Goal: Task Accomplishment & Management: Manage account settings

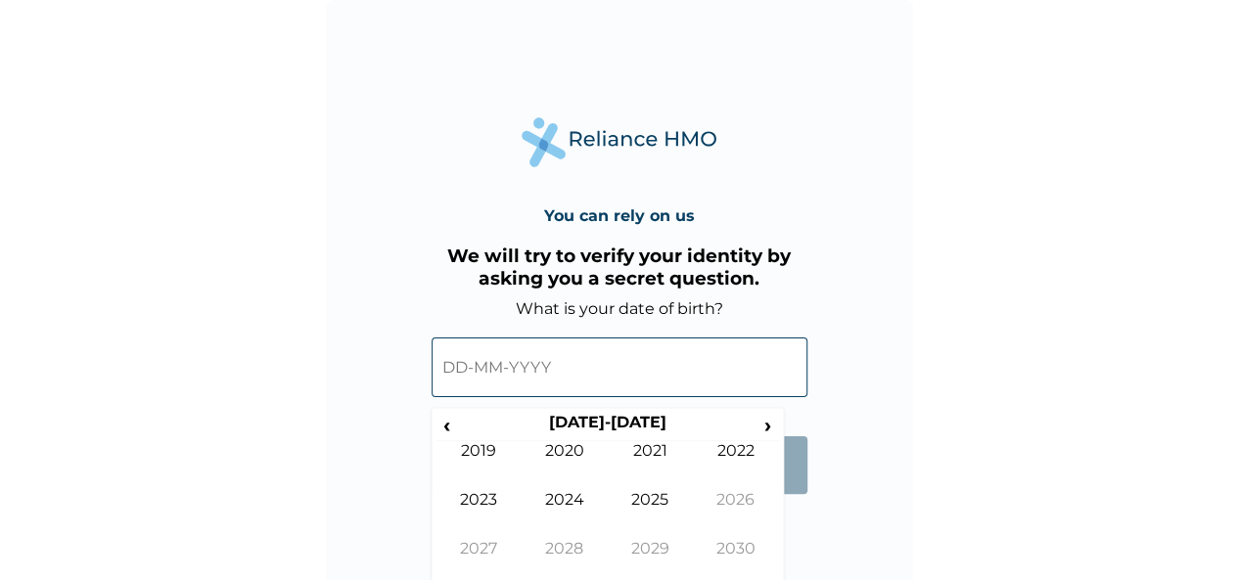
click at [519, 397] on input "text" at bounding box center [620, 368] width 376 height 60
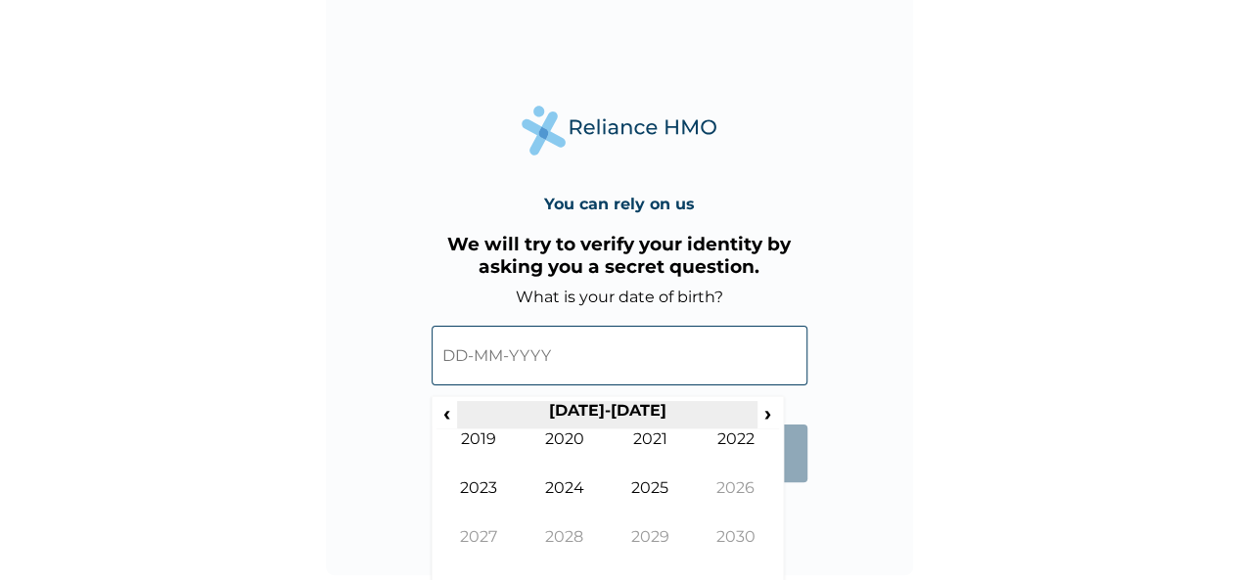
click at [619, 414] on th "[DATE]-[DATE]" at bounding box center [607, 414] width 300 height 27
click at [454, 415] on span "‹" at bounding box center [447, 413] width 21 height 24
click at [452, 415] on span "‹" at bounding box center [447, 413] width 21 height 24
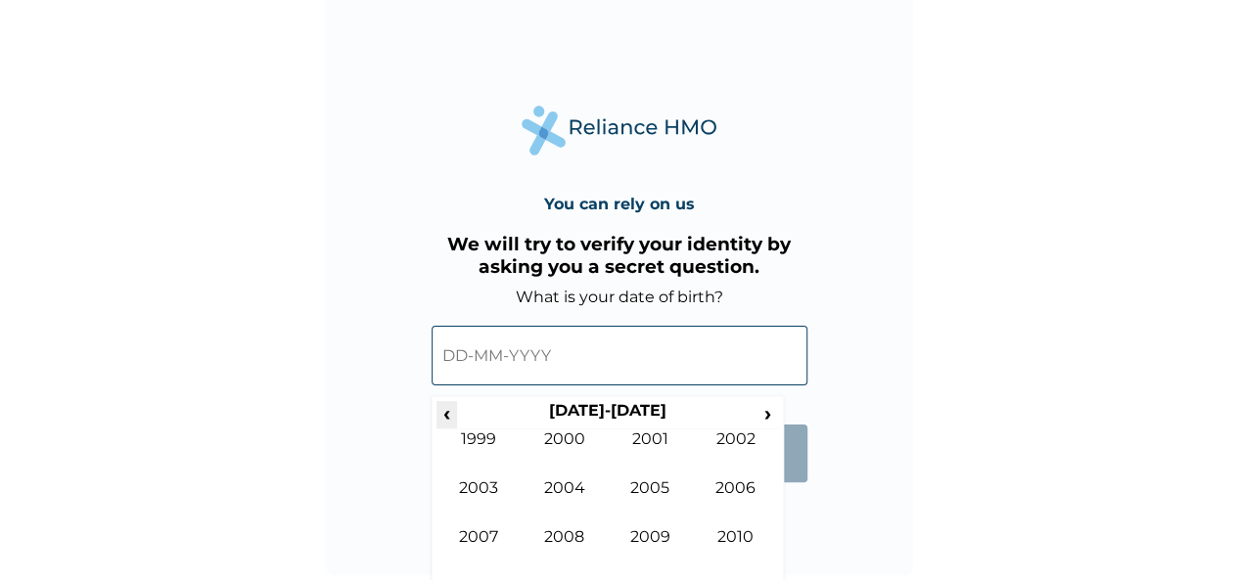
click at [452, 415] on span "‹" at bounding box center [447, 413] width 21 height 24
click at [561, 406] on th "[DATE]-[DATE]" at bounding box center [607, 414] width 300 height 27
click at [736, 445] on td "1992" at bounding box center [736, 454] width 86 height 49
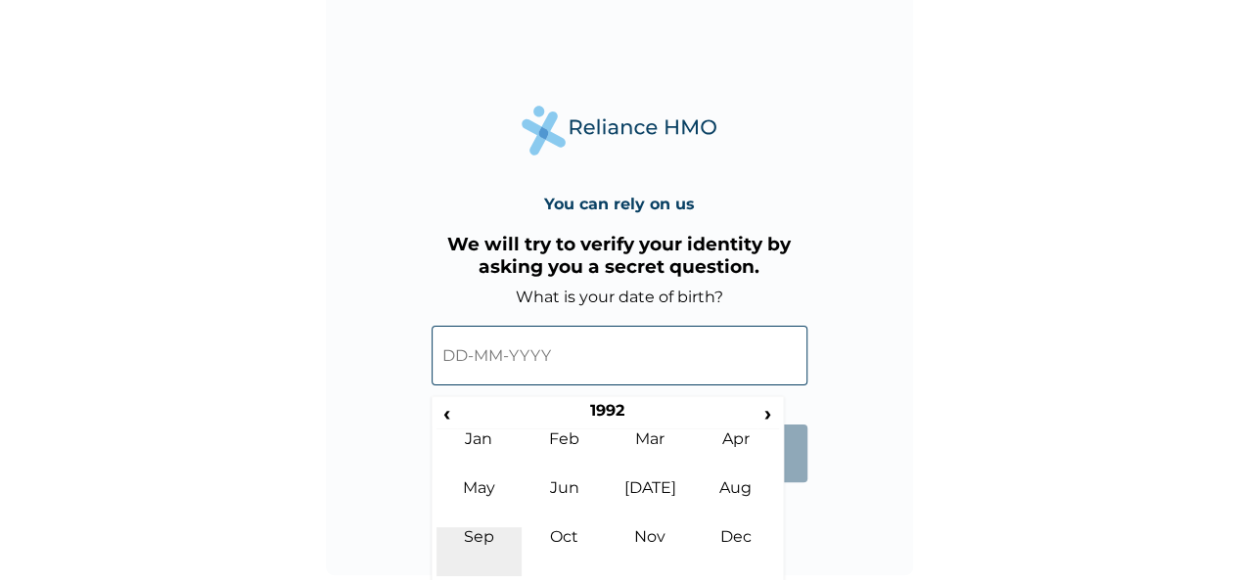
click at [480, 531] on td "Sep" at bounding box center [480, 552] width 86 height 49
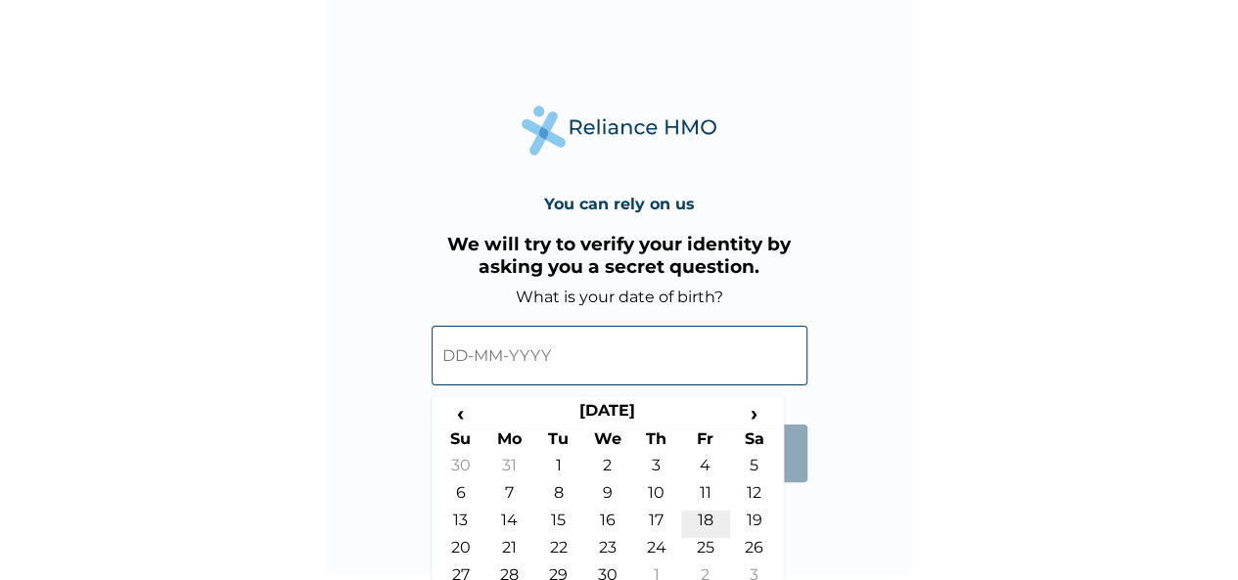
click at [709, 521] on td "18" at bounding box center [705, 524] width 49 height 27
type input "[DATE]"
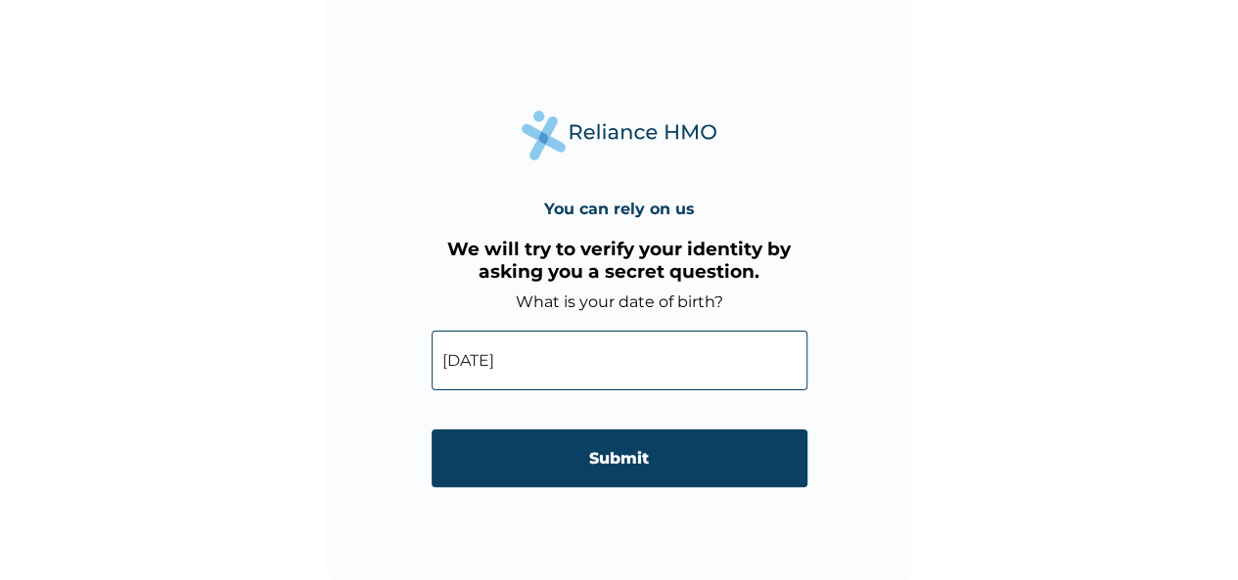
scroll to position [6, 0]
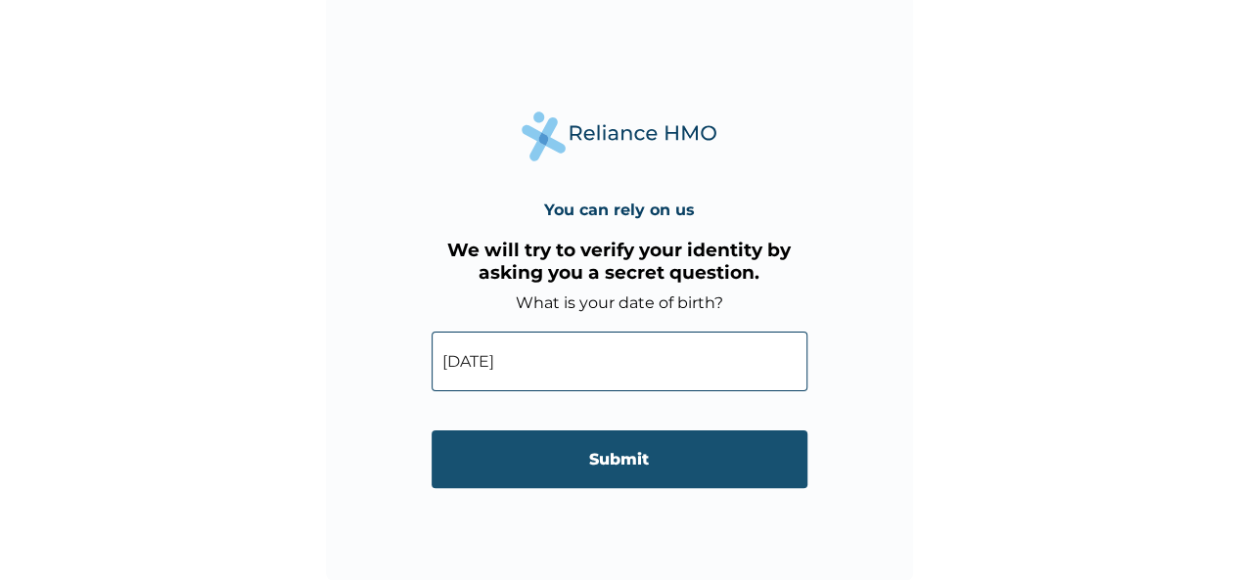
click at [691, 453] on input "Submit" at bounding box center [620, 460] width 376 height 58
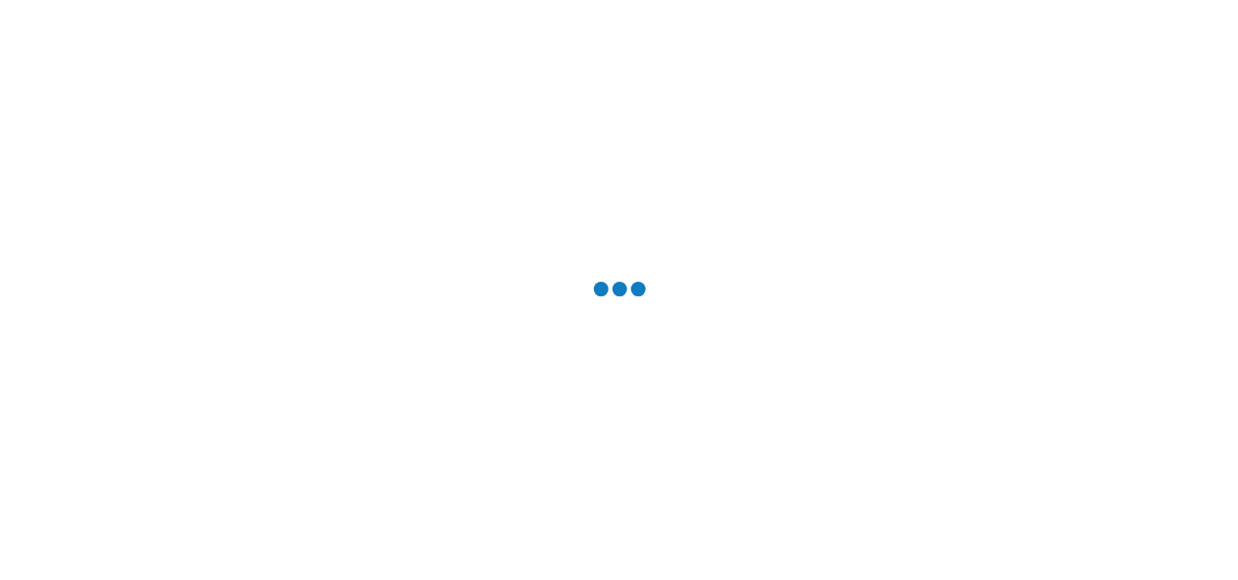
scroll to position [0, 0]
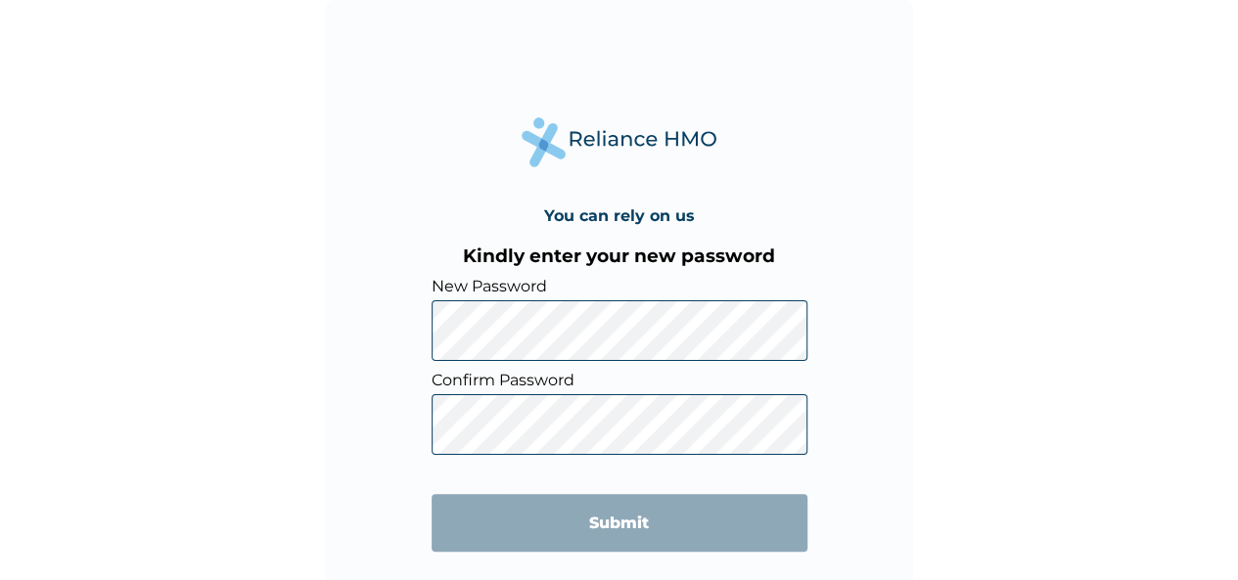
click at [1087, 118] on div "You can rely on us Kindly enter your new password New Password Confirm Password…" at bounding box center [619, 290] width 1238 height 580
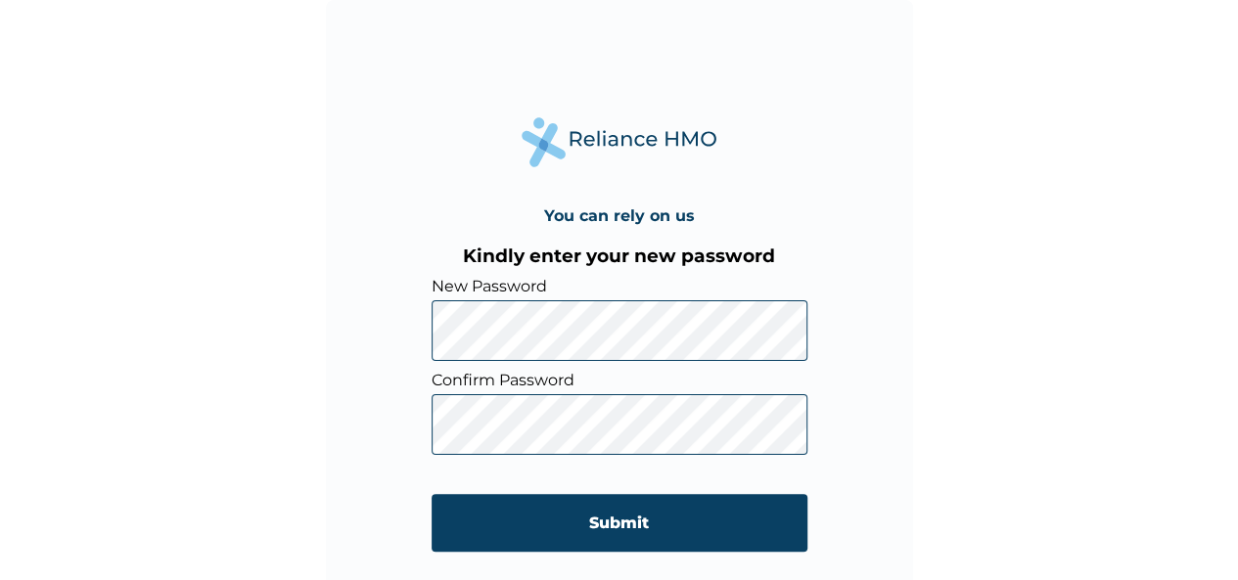
click at [407, 403] on div "You can rely on us Kindly enter your new password New Password Confirm Password…" at bounding box center [619, 293] width 587 height 587
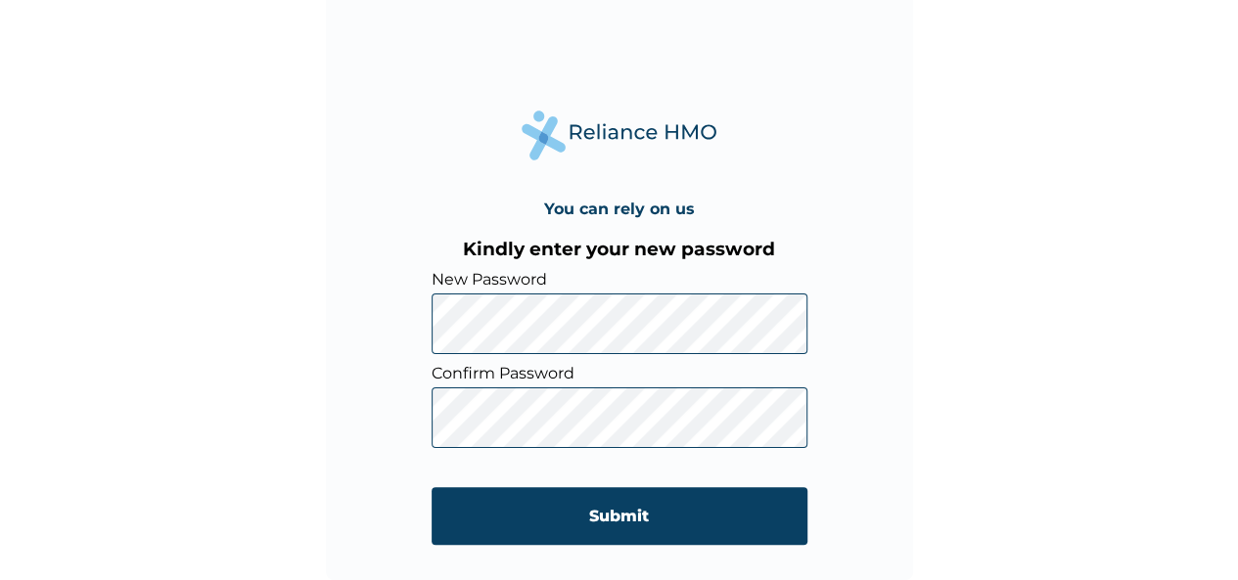
scroll to position [6, 0]
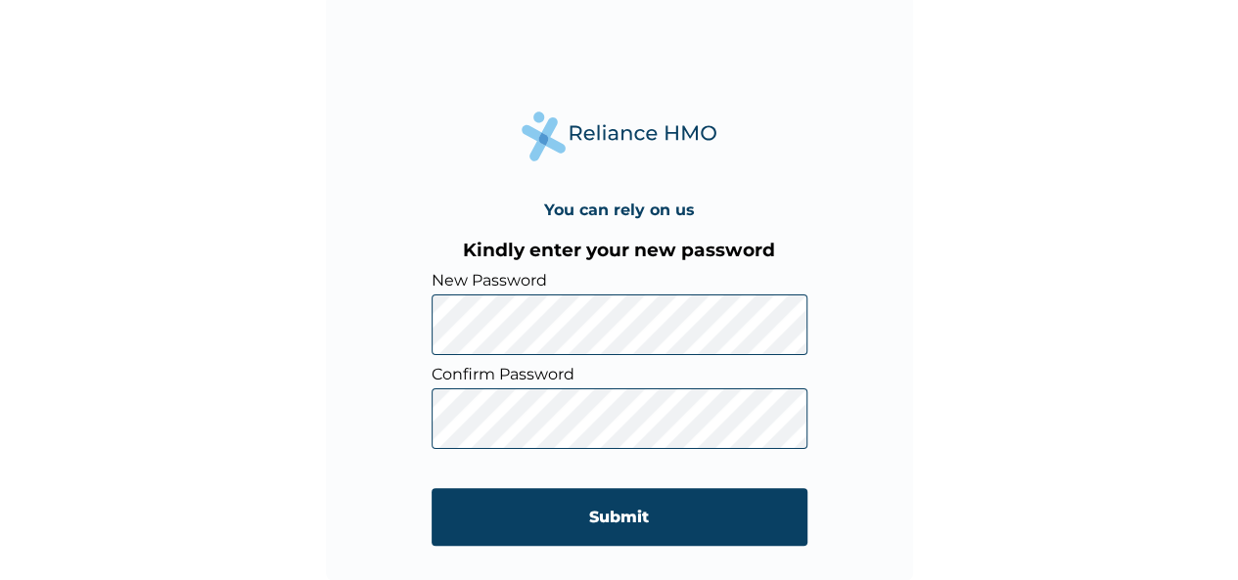
click at [399, 413] on div "You can rely on us Kindly enter your new password New Password Confirm Password…" at bounding box center [619, 287] width 587 height 587
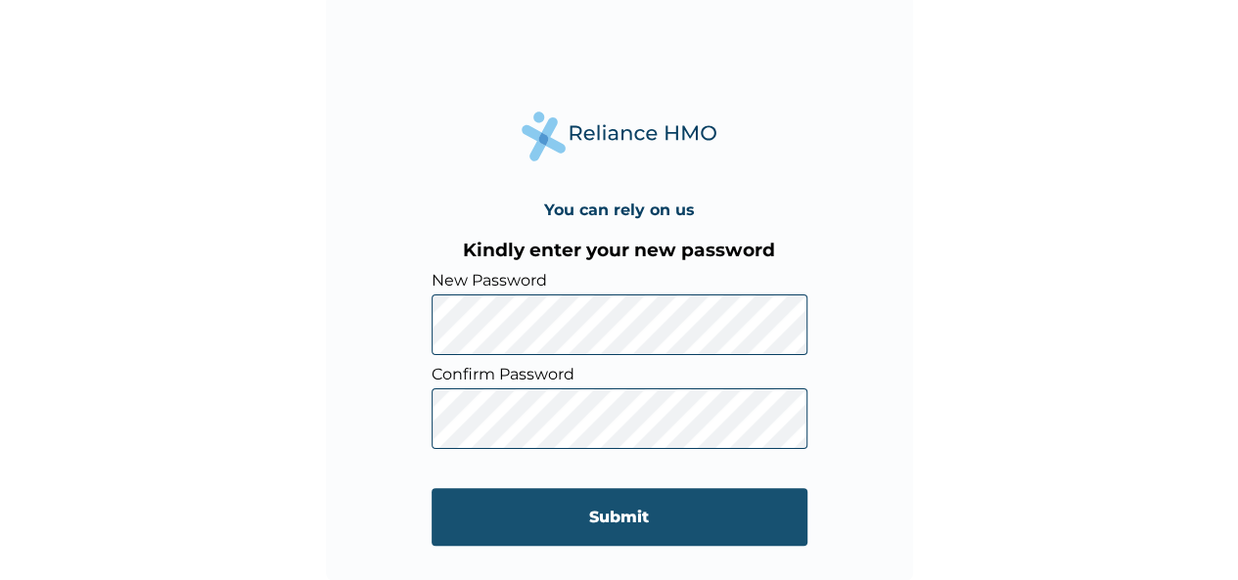
click at [574, 508] on input "Submit" at bounding box center [620, 517] width 376 height 58
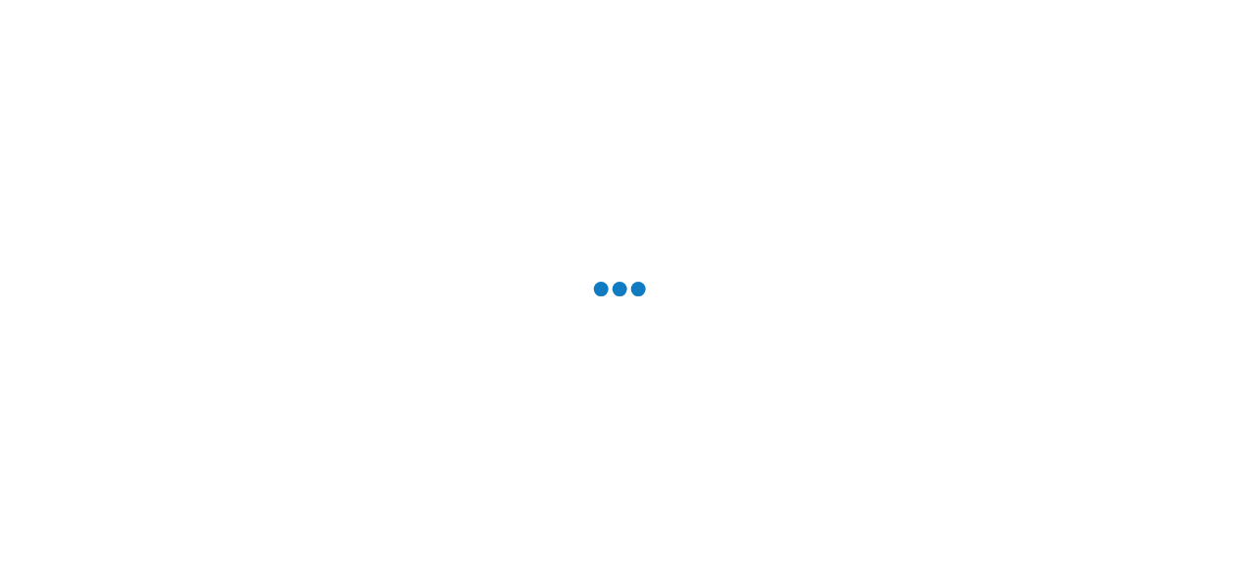
scroll to position [0, 0]
